Goal: Task Accomplishment & Management: Complete application form

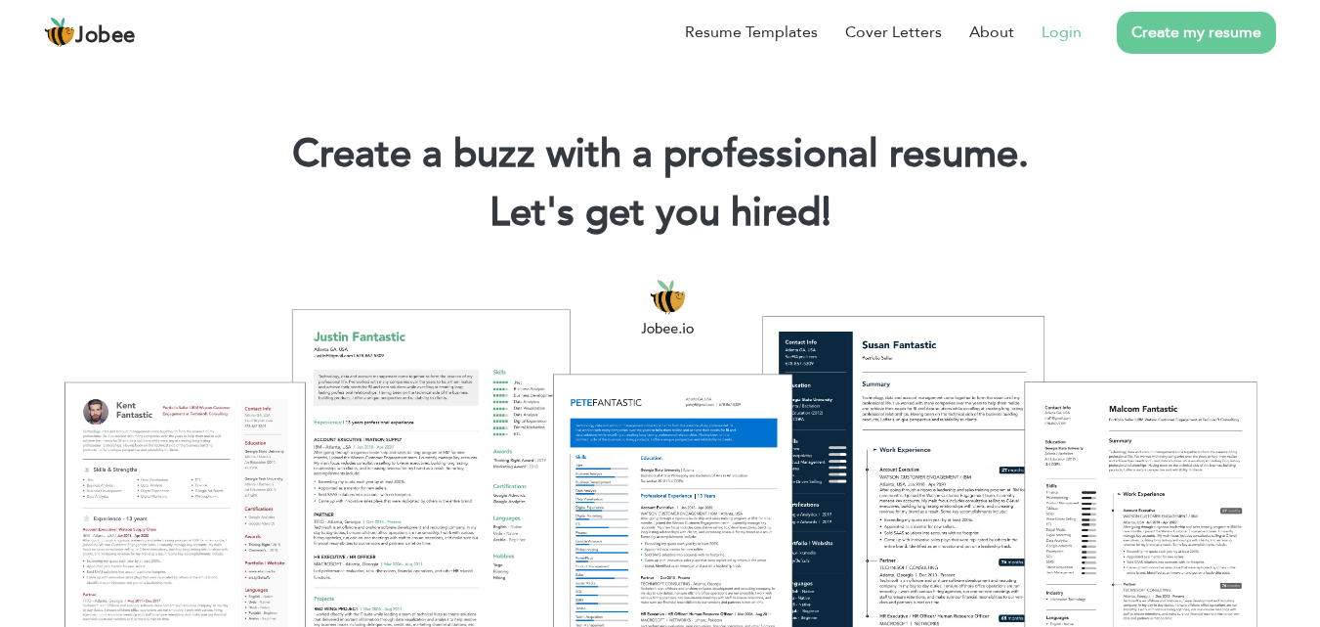
click at [1054, 40] on link "Login" at bounding box center [1062, 32] width 40 height 23
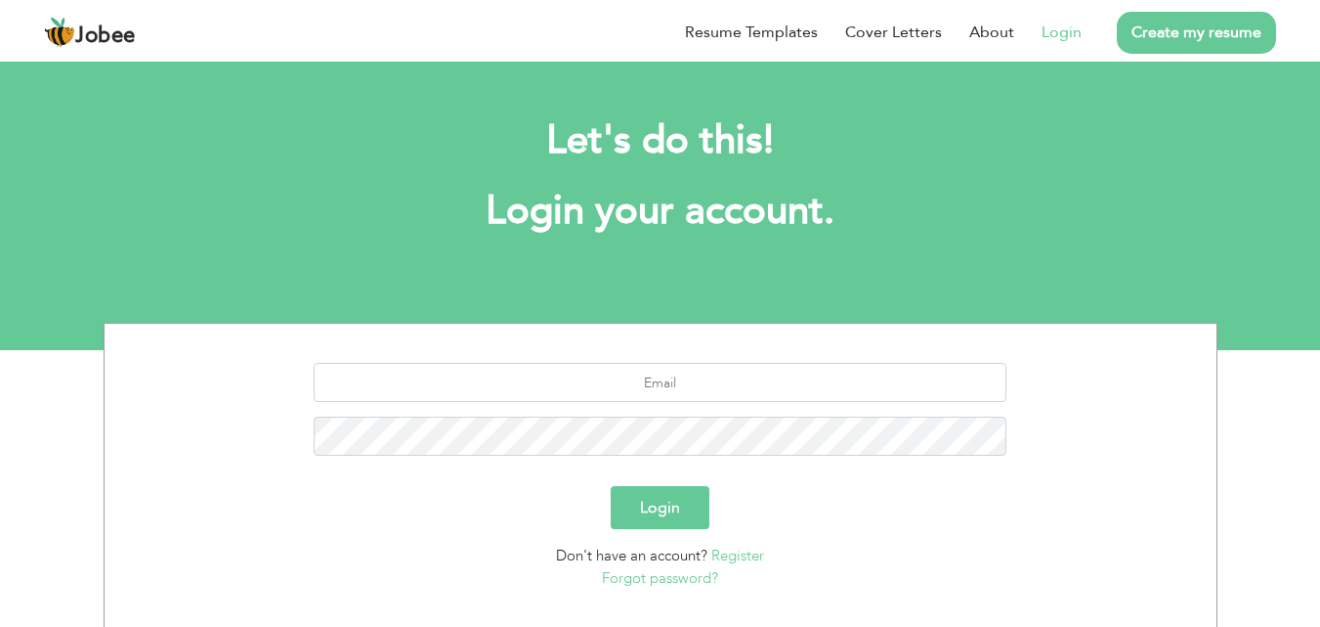
scroll to position [115, 0]
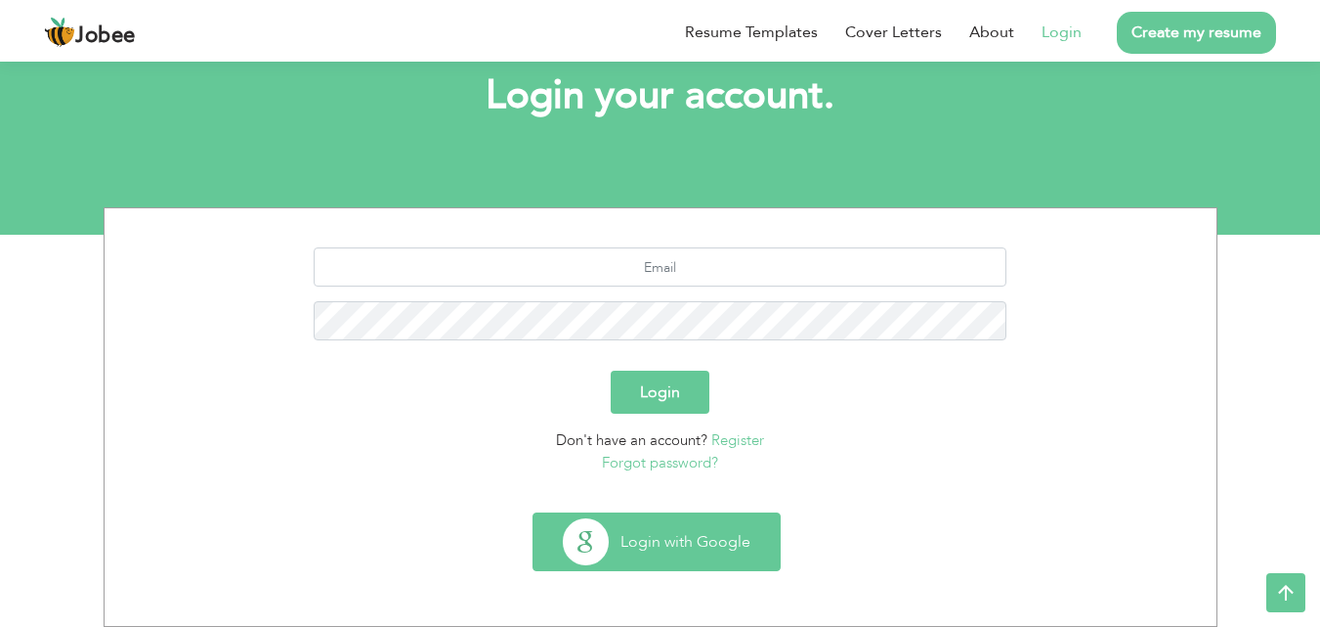
click at [701, 541] on button "Login with Google" at bounding box center [657, 541] width 246 height 57
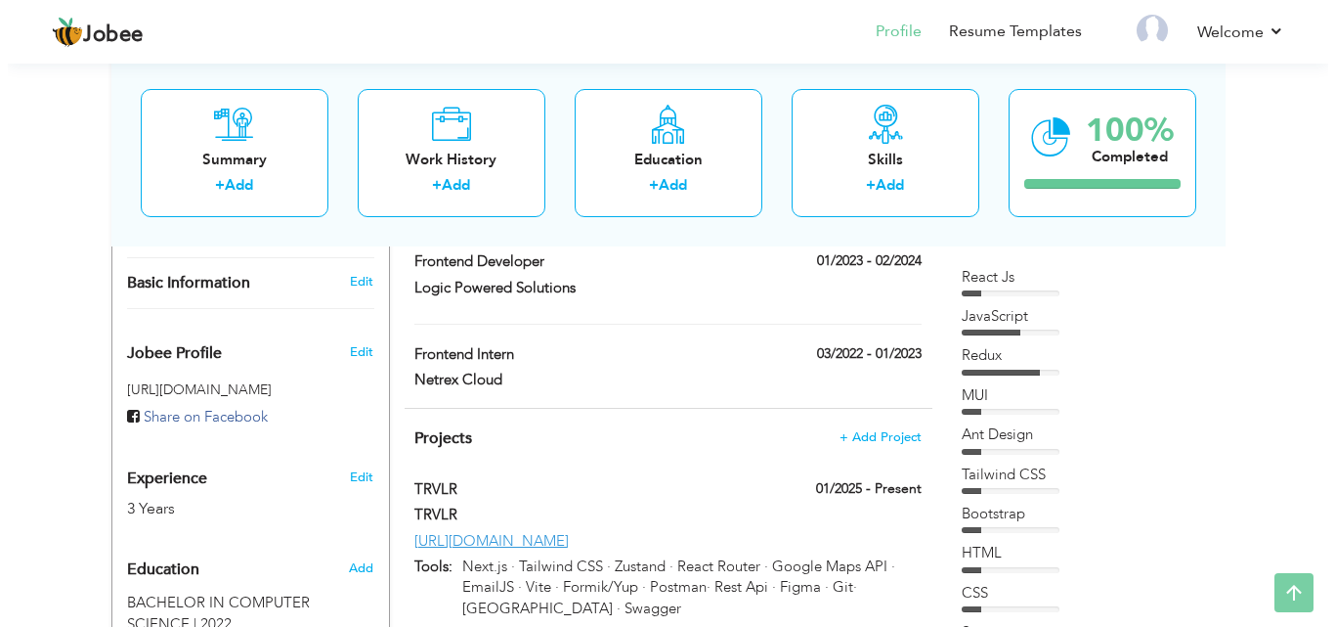
scroll to position [758, 0]
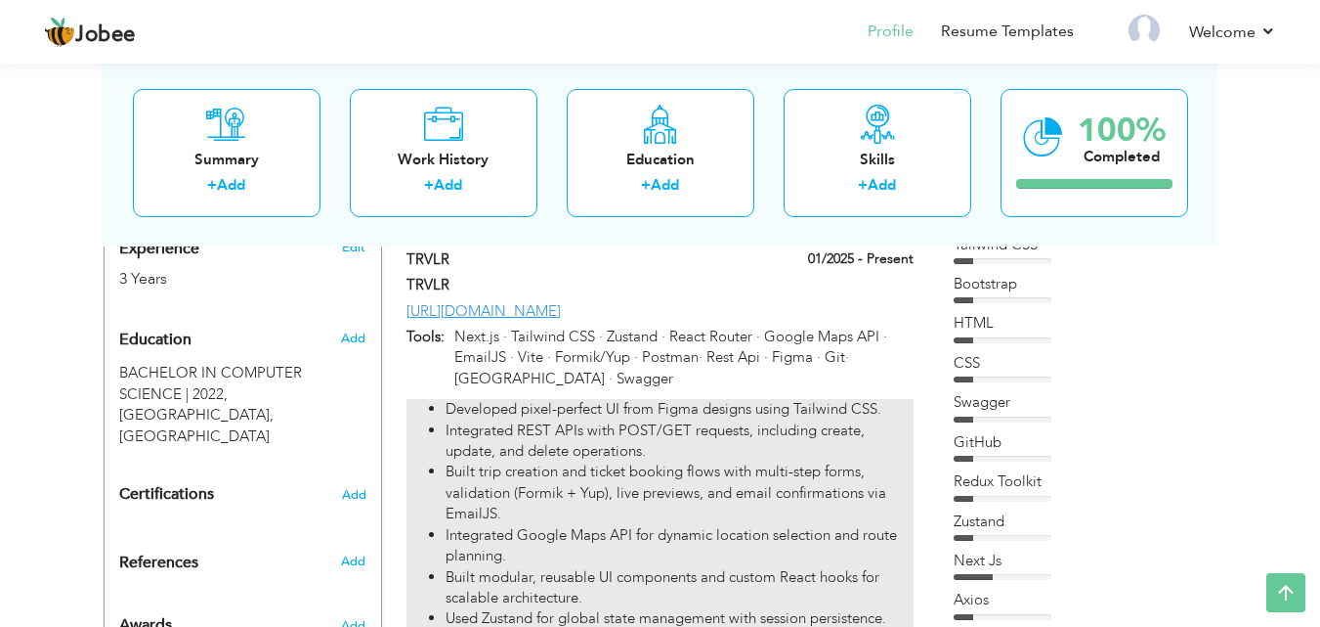
drag, startPoint x: 411, startPoint y: 331, endPoint x: 546, endPoint y: 465, distance: 190.1
click at [546, 465] on div "TRVLR 01/2025 - Present TRVLR 01/2025 - Present TRVLR Tools:" at bounding box center [660, 496] width 506 height 495
type input "TRVLR"
type input "01/2025"
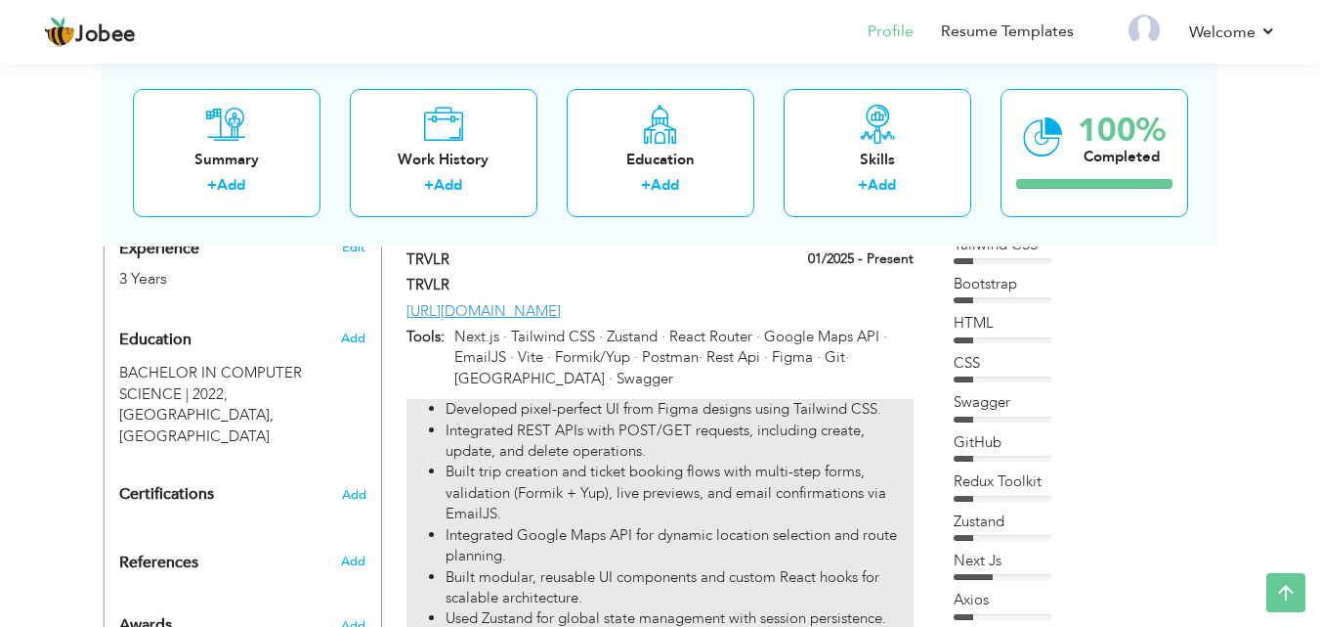
type input "https://www.trvlr.uk/"
type input "Next.js · Tailwind CSS · Zustand · React Router · Google Maps API · EmailJS · V…"
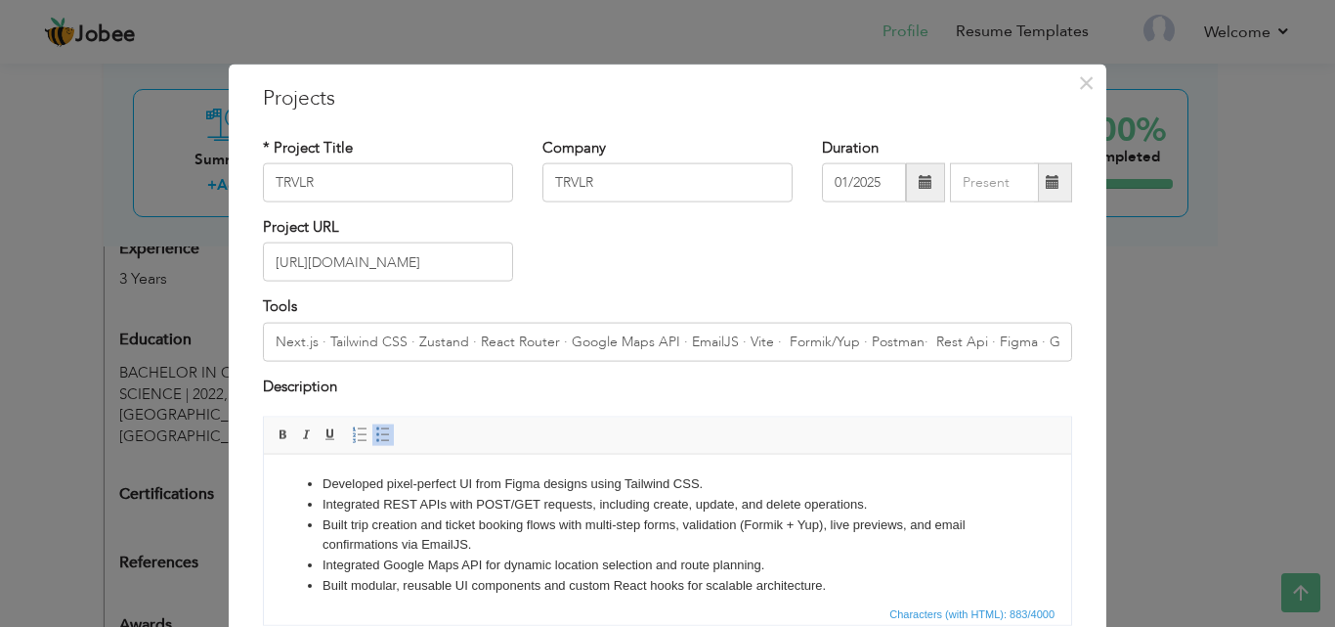
click at [442, 571] on li "Integrated Google Maps API for dynamic location selection and route planning." at bounding box center [668, 564] width 690 height 21
click at [480, 541] on li "Built trip creation and ticket booking flows with multi-step forms, validation …" at bounding box center [668, 534] width 690 height 41
click at [459, 542] on li "Built trip creation and ticket booking flows with multi-step forms, validation …" at bounding box center [668, 534] width 690 height 41
copy ul "Developed pixel-perfect UI from Figma designs using Tailwind CSS. Integrated RE…"
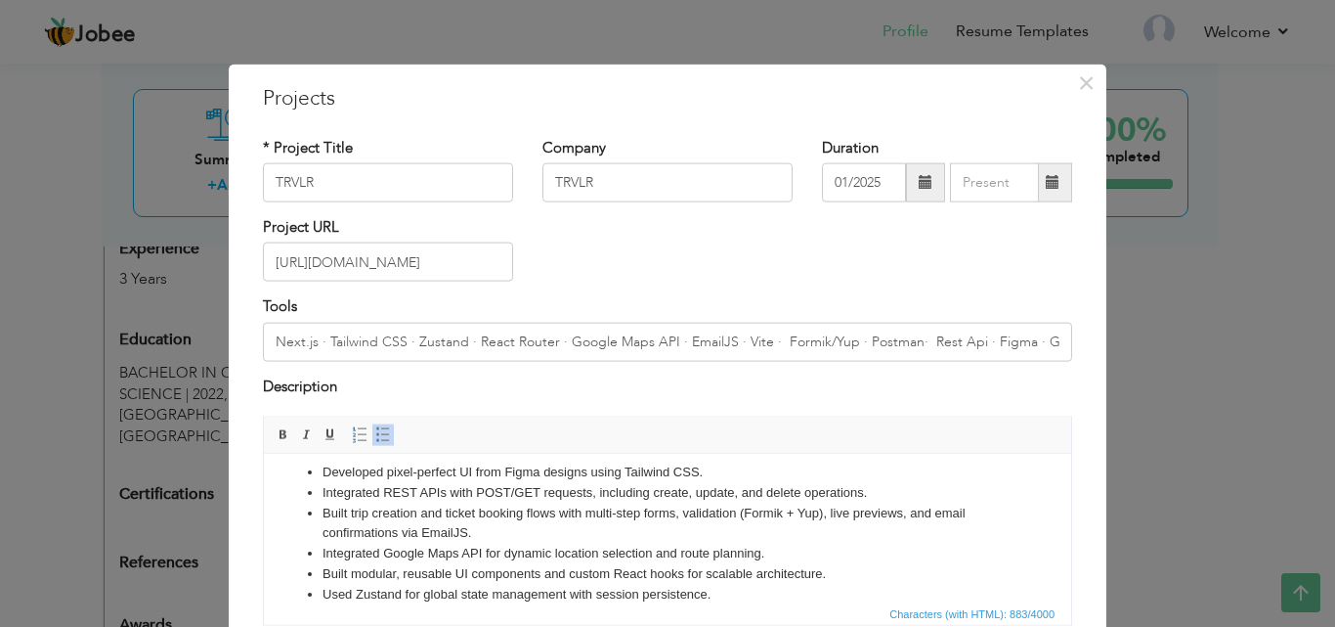
scroll to position [75, 0]
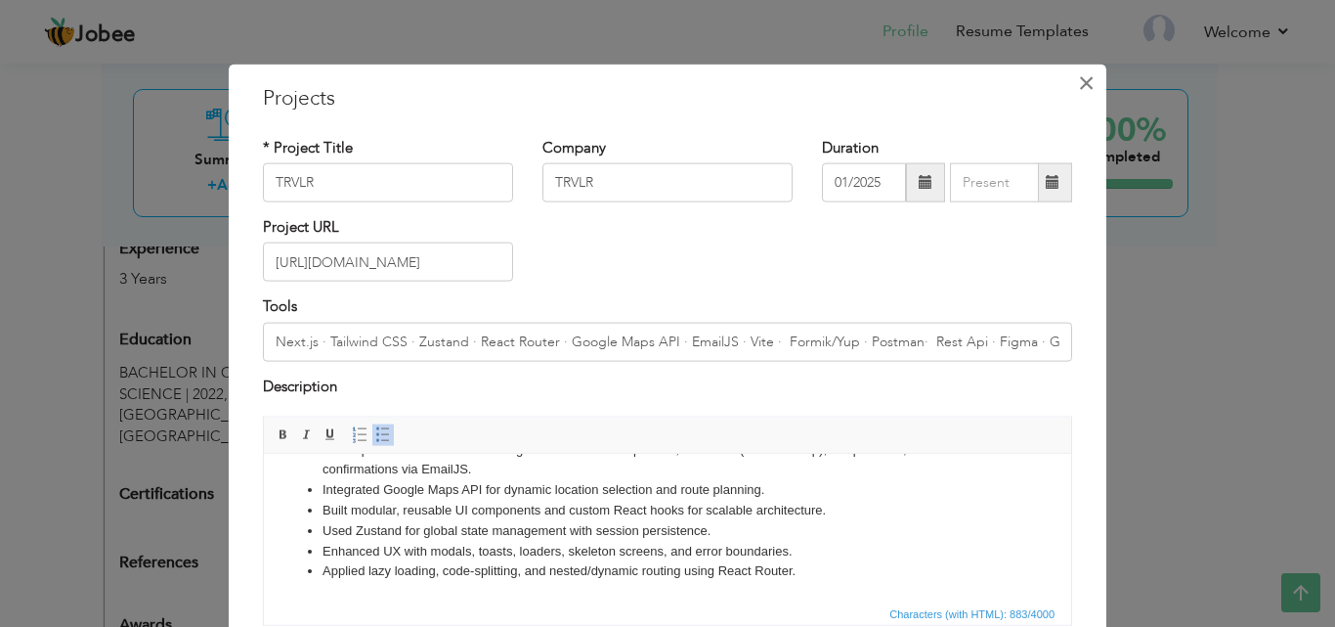
click at [1070, 80] on button "×" at bounding box center [1085, 81] width 31 height 31
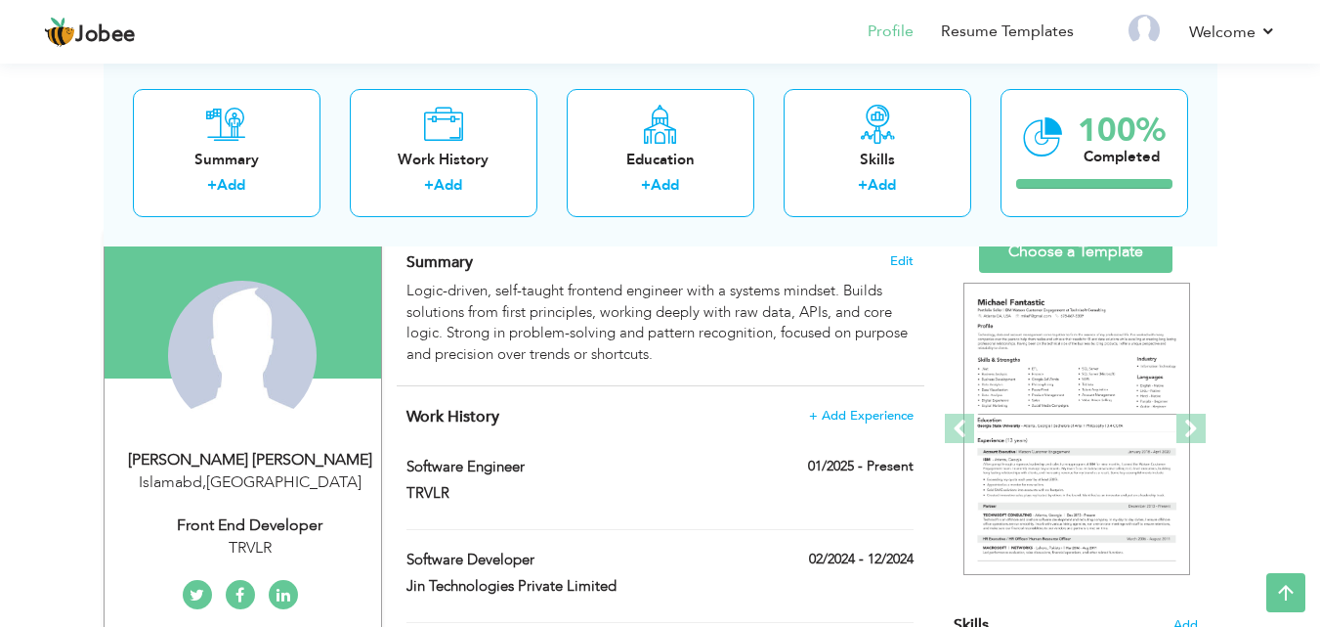
scroll to position [0, 0]
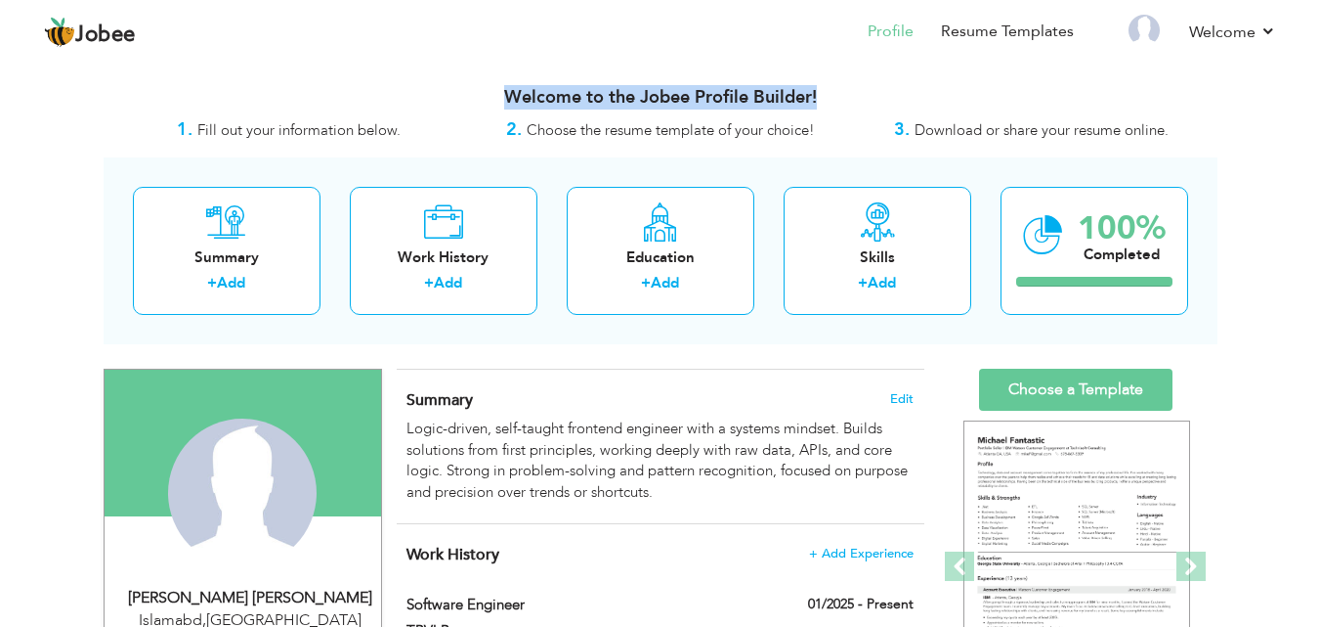
drag, startPoint x: 1315, startPoint y: 62, endPoint x: 1319, endPoint y: 71, distance: 10.9
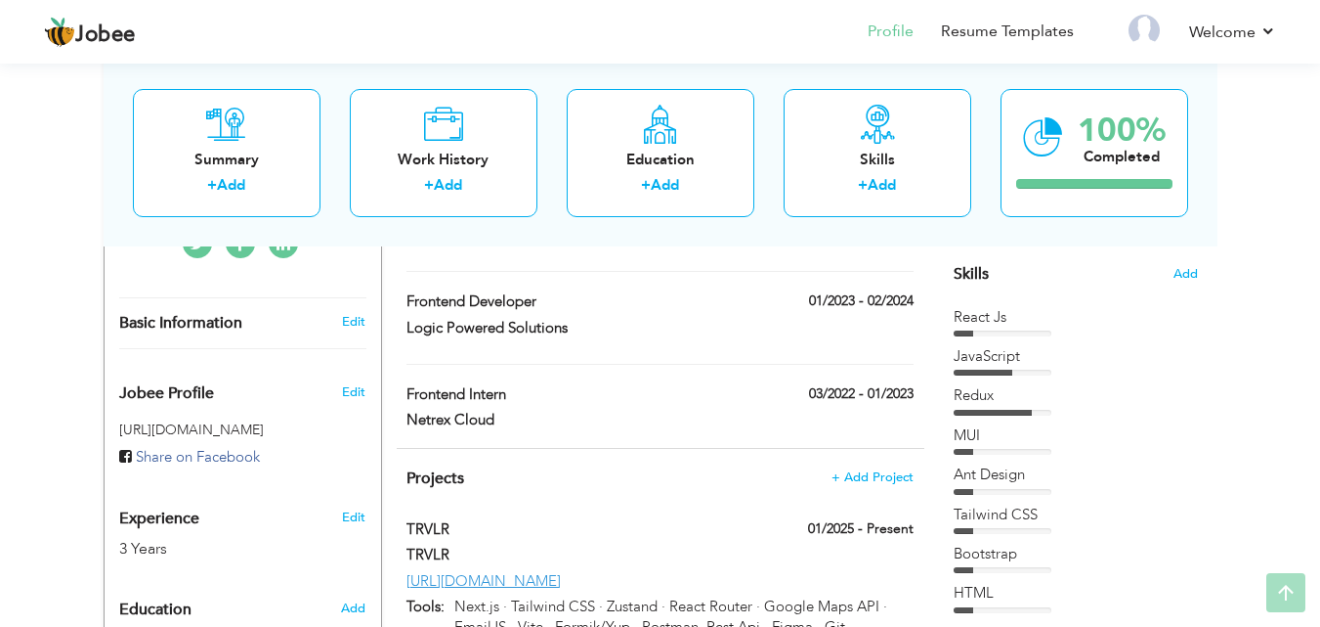
scroll to position [560, 0]
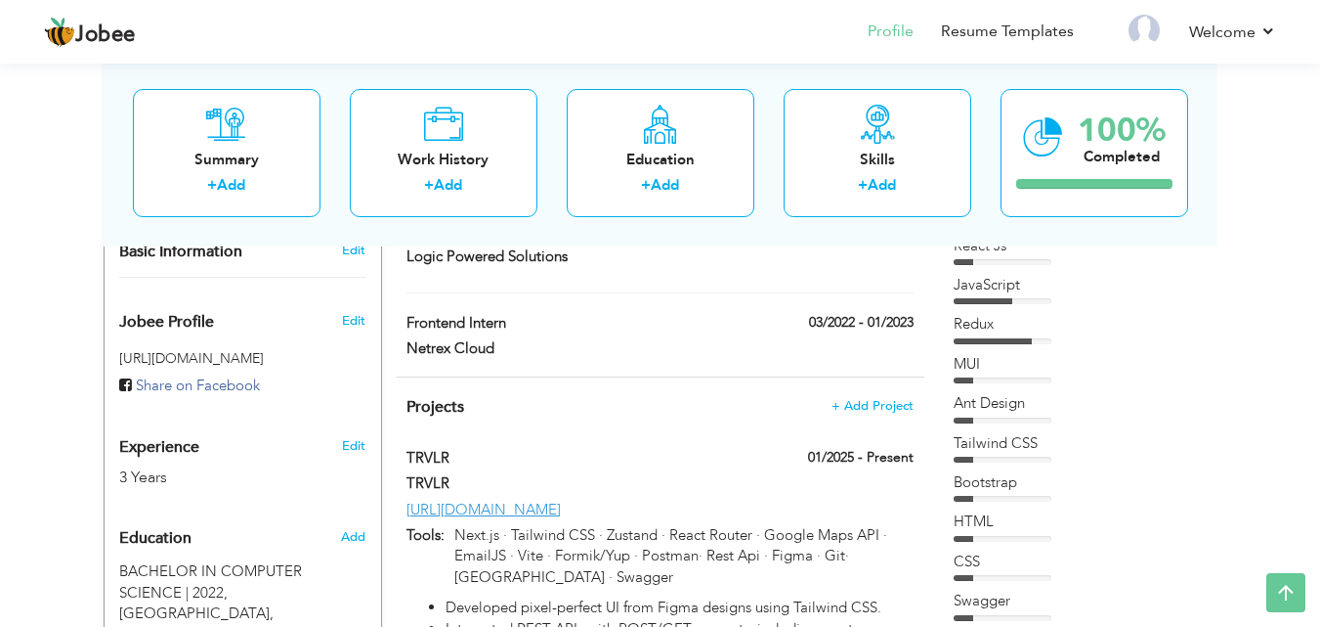
drag, startPoint x: 956, startPoint y: 246, endPoint x: 993, endPoint y: 468, distance: 225.0
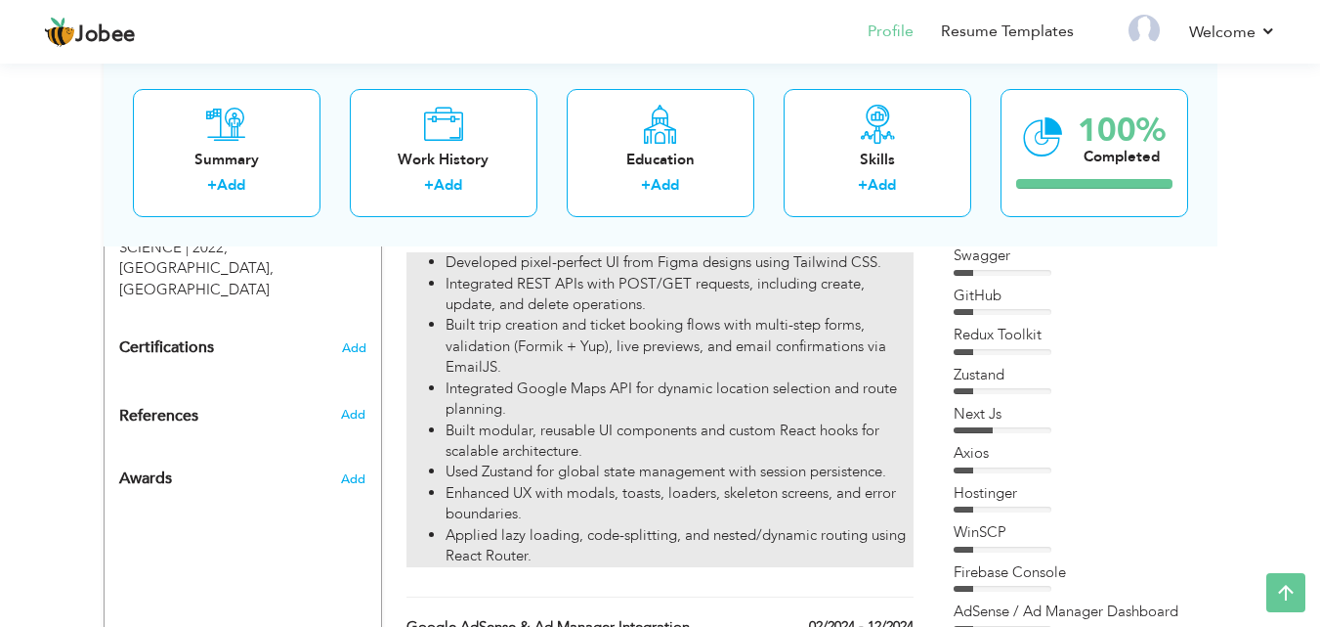
scroll to position [898, 0]
